Goal: Information Seeking & Learning: Learn about a topic

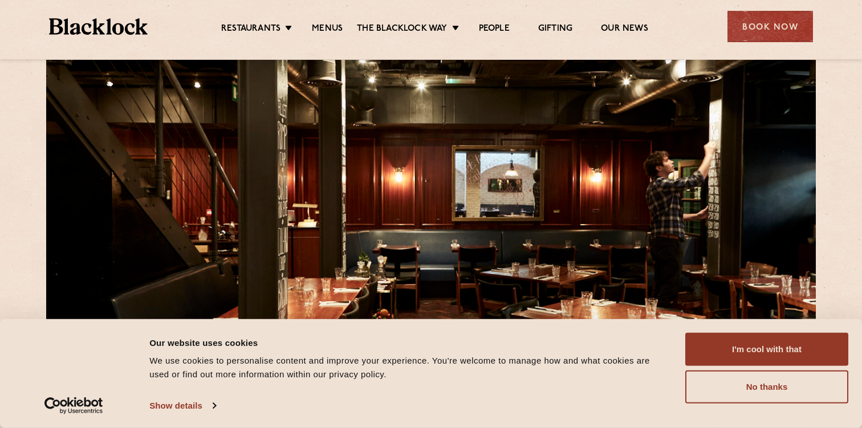
scroll to position [35, 0]
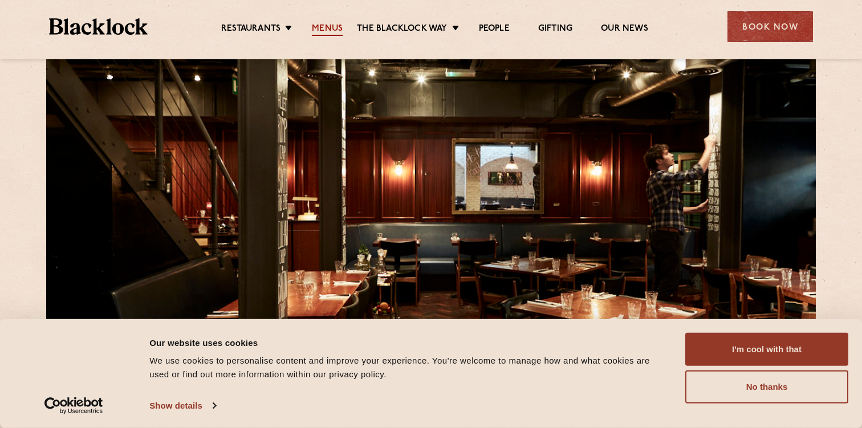
click at [327, 24] on link "Menus" at bounding box center [327, 29] width 31 height 13
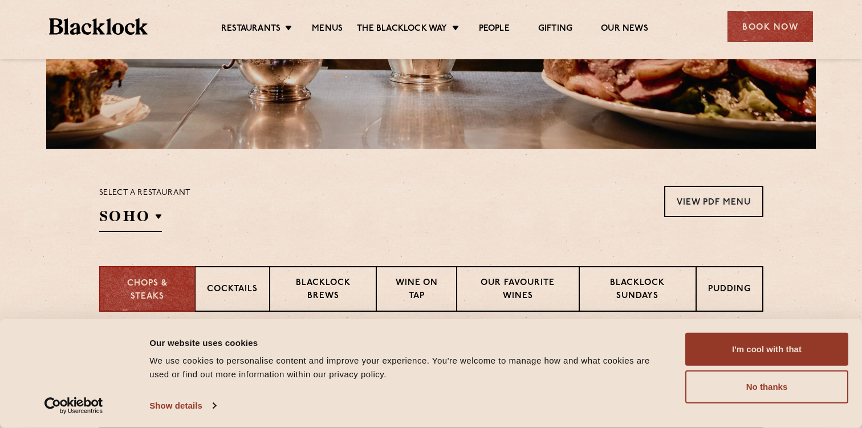
scroll to position [322, 0]
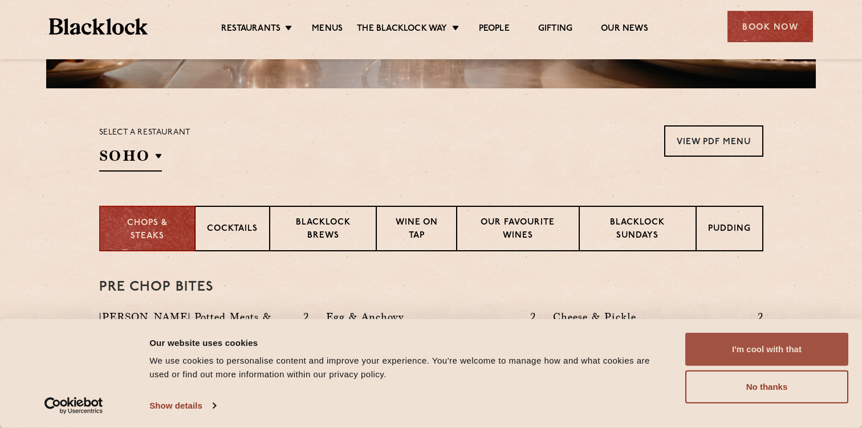
click at [710, 351] on button "I'm cool with that" at bounding box center [766, 349] width 163 height 33
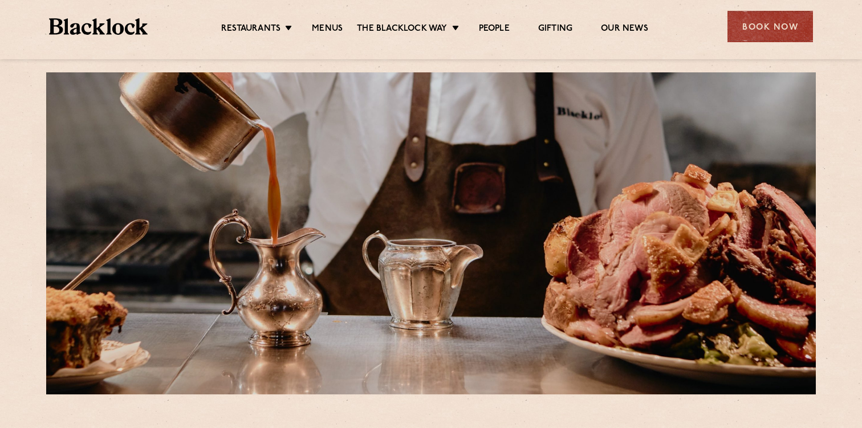
scroll to position [0, 0]
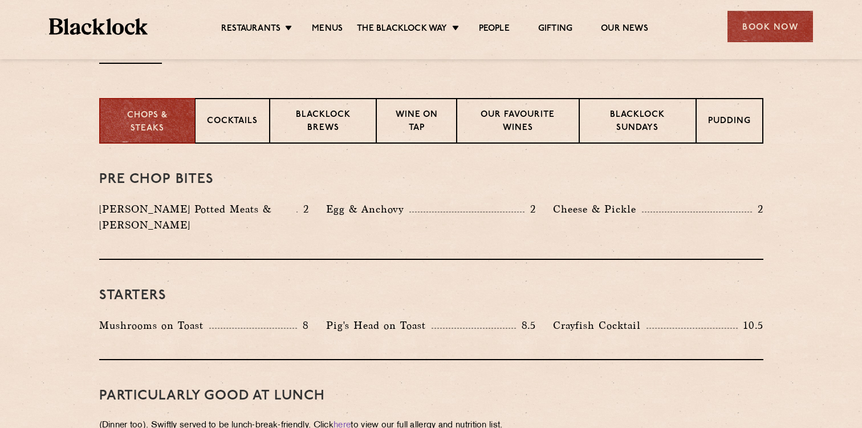
scroll to position [432, 0]
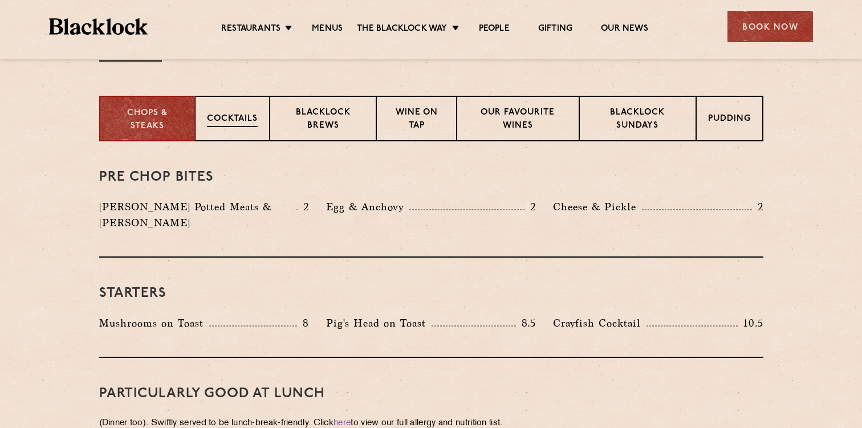
click at [229, 122] on p "Cocktails" at bounding box center [232, 120] width 51 height 14
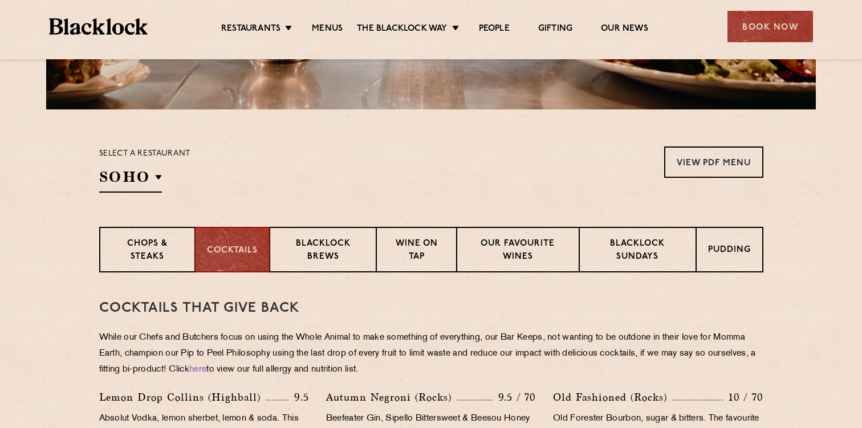
scroll to position [302, 0]
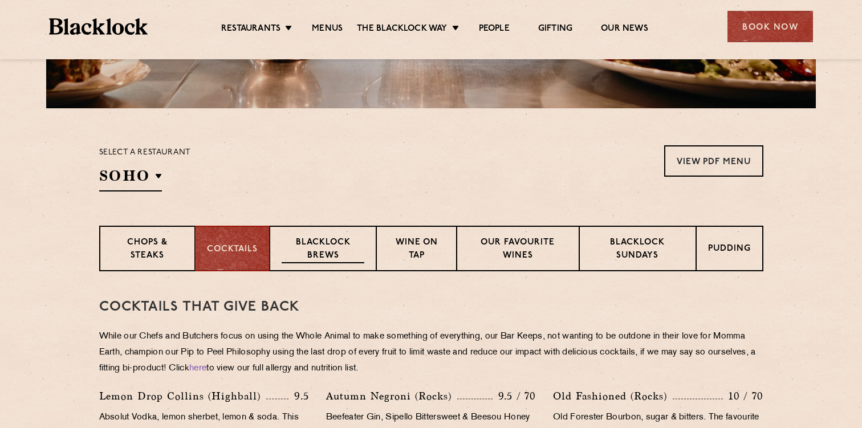
click at [343, 248] on p "Blacklock Brews" at bounding box center [323, 250] width 83 height 27
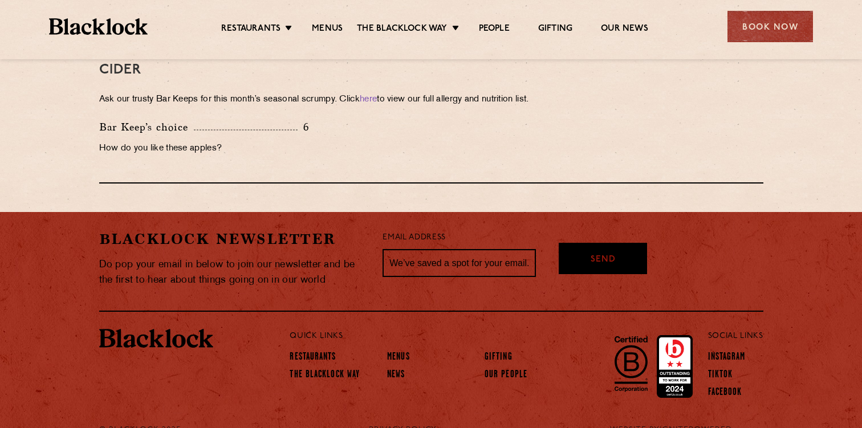
scroll to position [1044, 0]
